Goal: Information Seeking & Learning: Learn about a topic

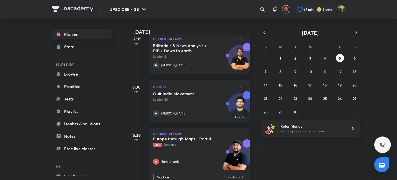
scroll to position [191, 0]
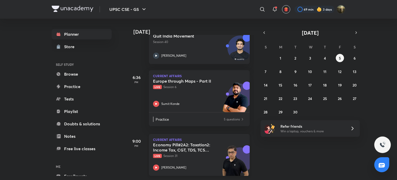
click at [175, 144] on h5 "Economy Pill#2A2: Taxation2: Income Tax, CGT, TDS, TCS etc" at bounding box center [185, 147] width 64 height 10
